Goal: Information Seeking & Learning: Learn about a topic

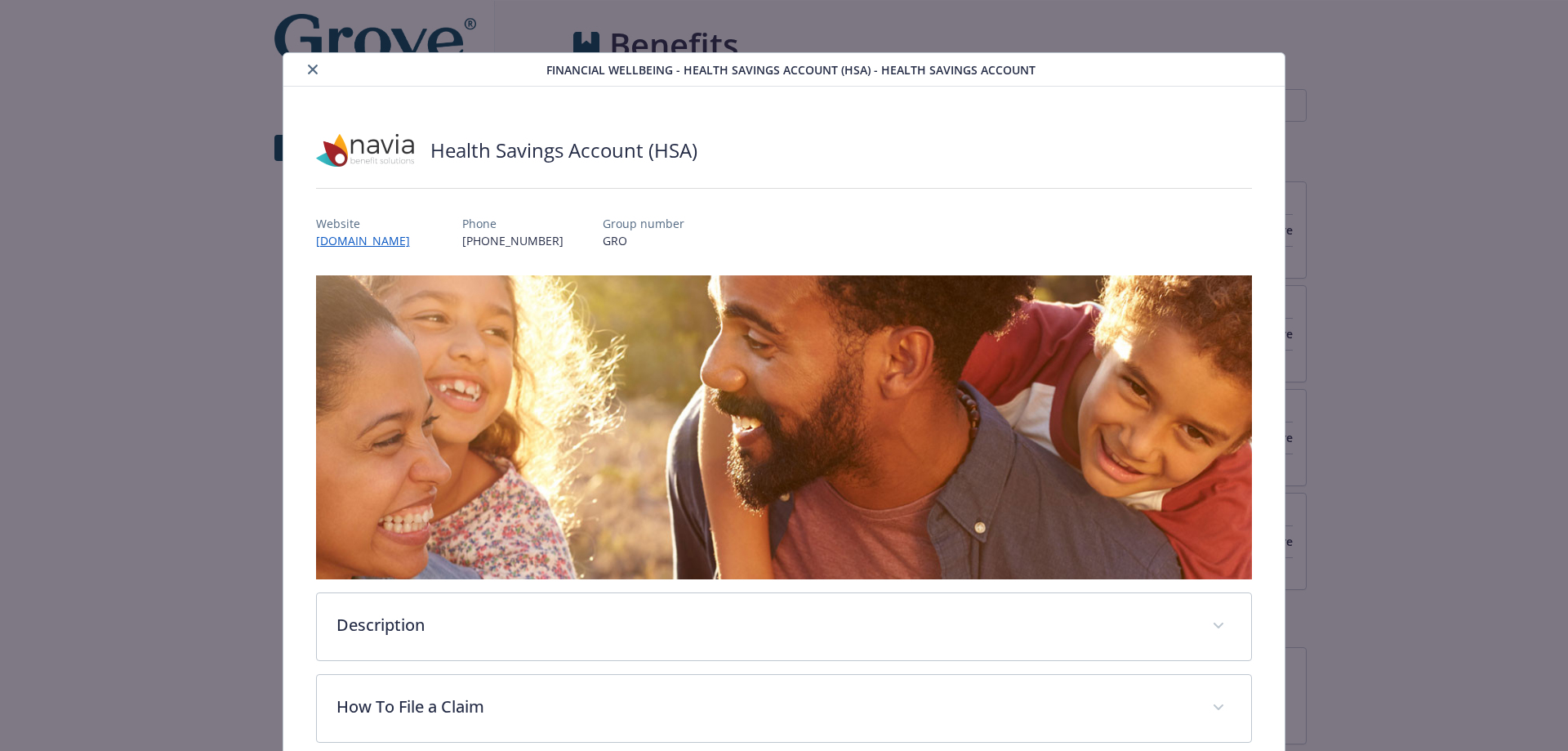
scroll to position [49, 0]
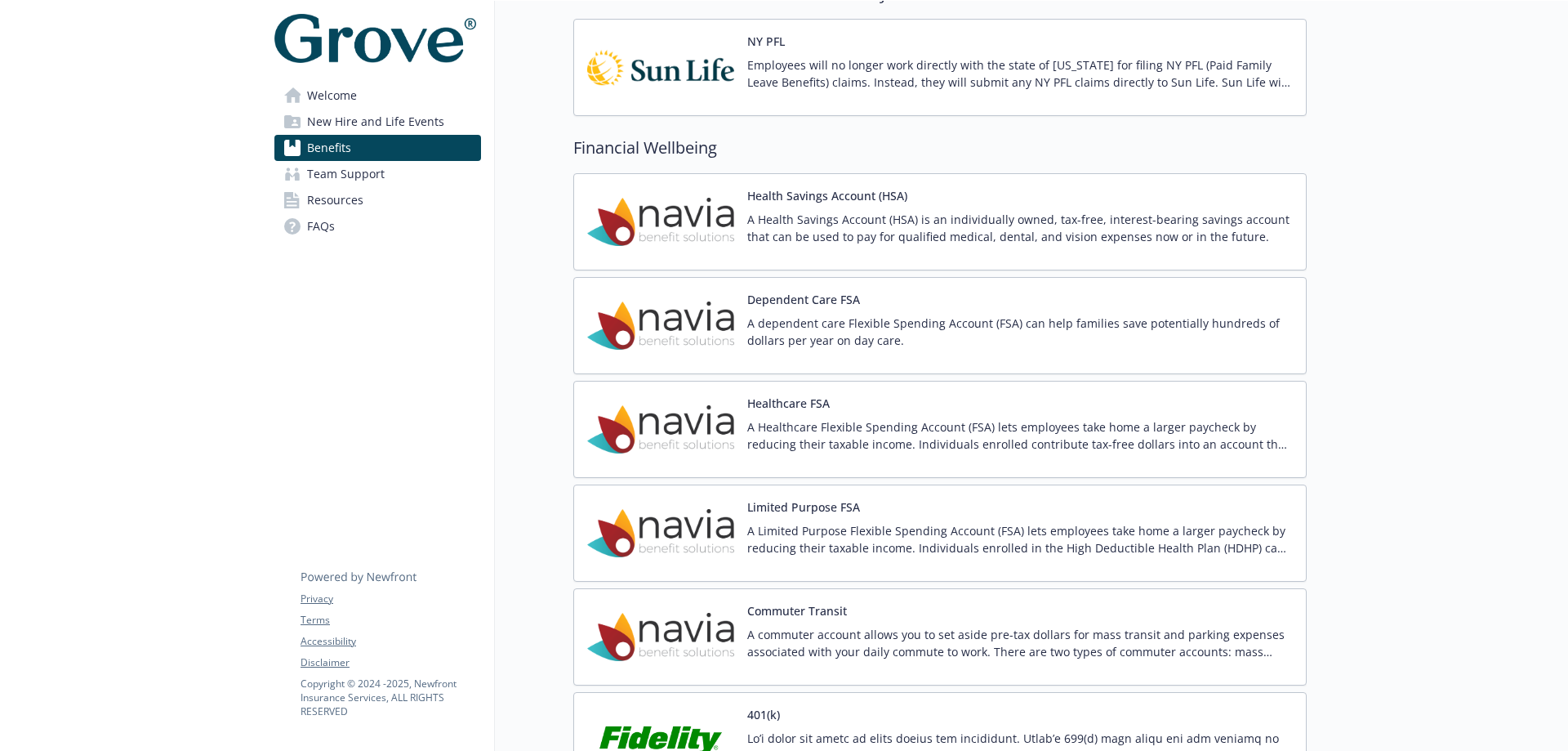
scroll to position [1716, 0]
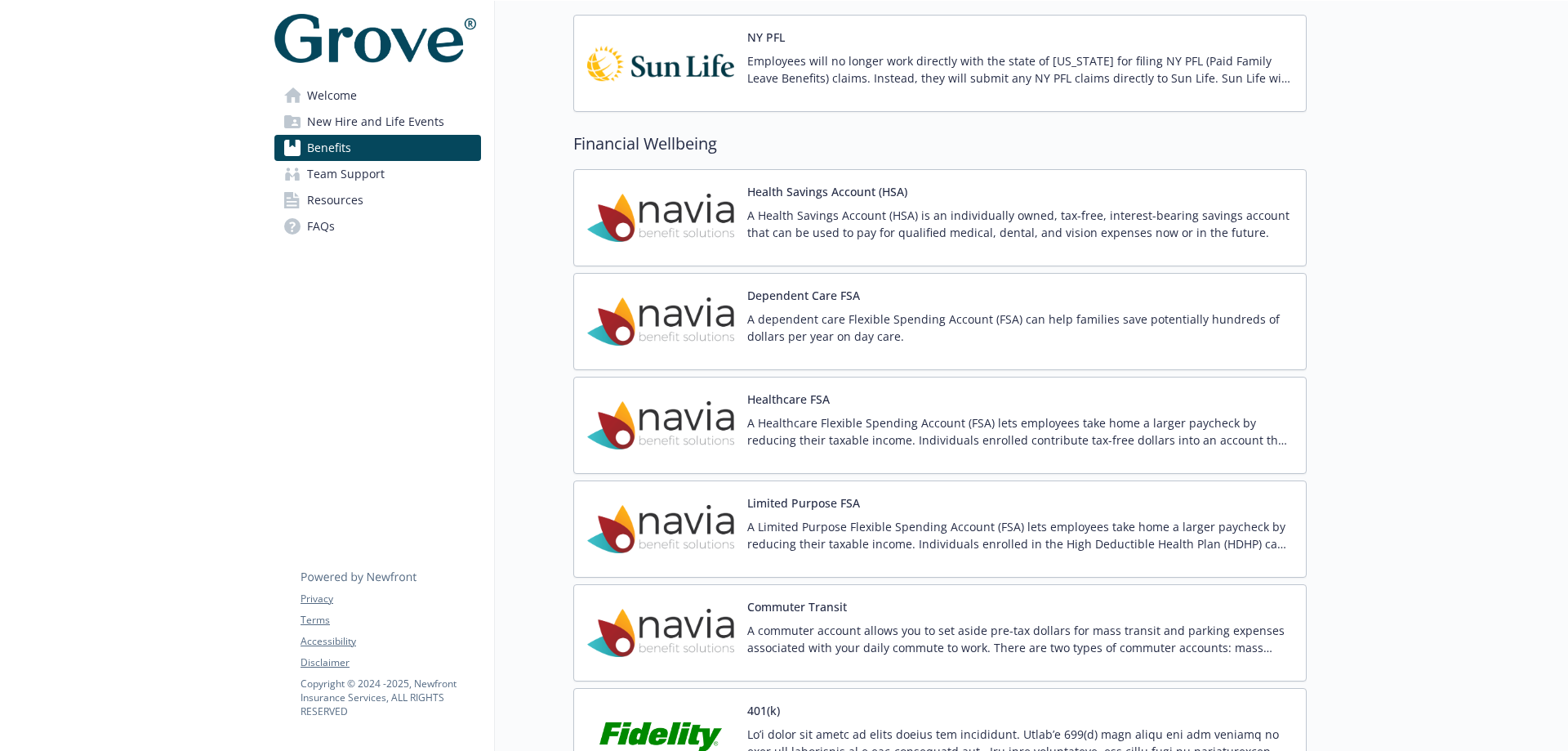
click at [734, 215] on div "Health Savings Account (HSA) A Health Savings Account (HSA) is an individually …" at bounding box center [941, 217] width 706 height 70
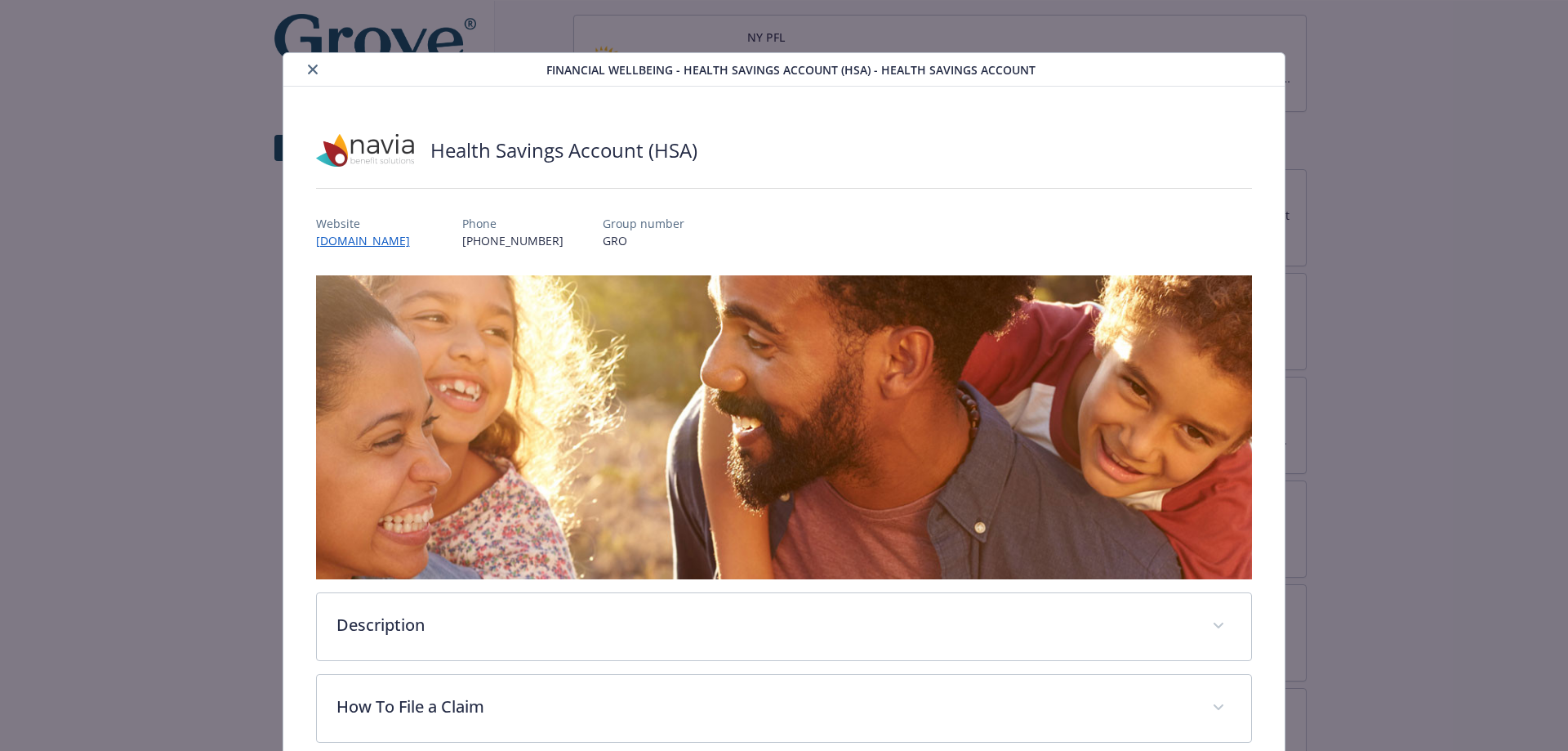
scroll to position [49, 0]
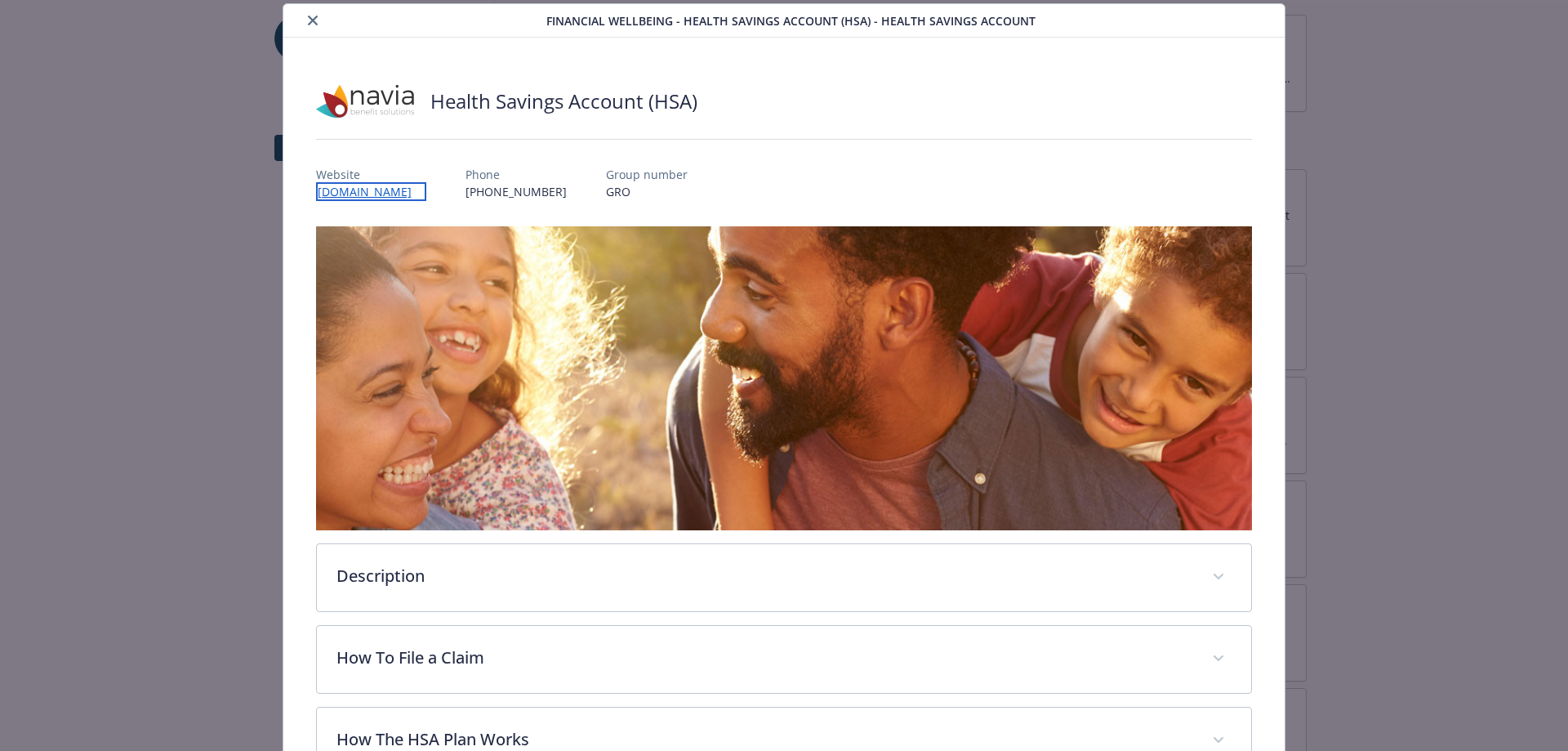
click at [366, 186] on link "[DOMAIN_NAME]" at bounding box center [371, 191] width 110 height 19
